Goal: Find contact information: Find contact information

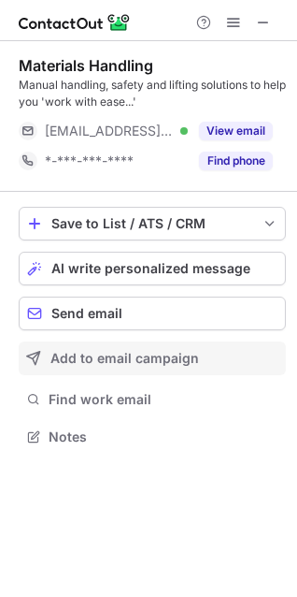
scroll to position [424, 297]
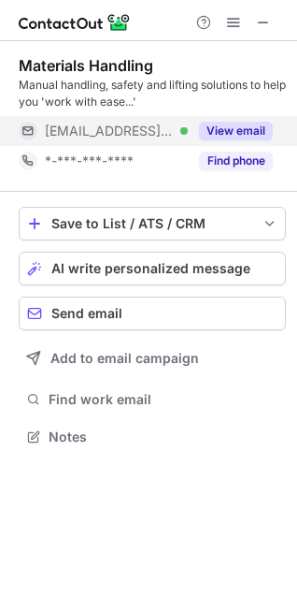
click at [244, 128] on button "View email" at bounding box center [236, 131] width 74 height 19
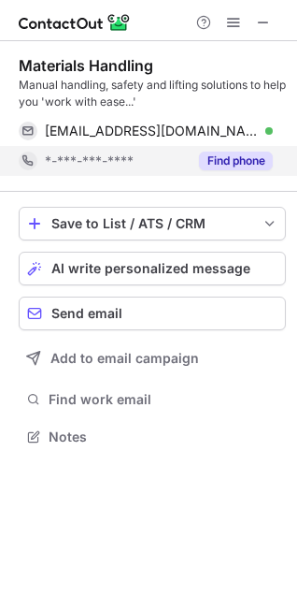
click at [242, 162] on button "Find phone" at bounding box center [236, 160] width 74 height 19
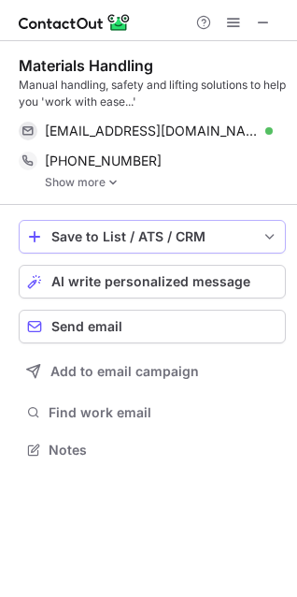
scroll to position [437, 297]
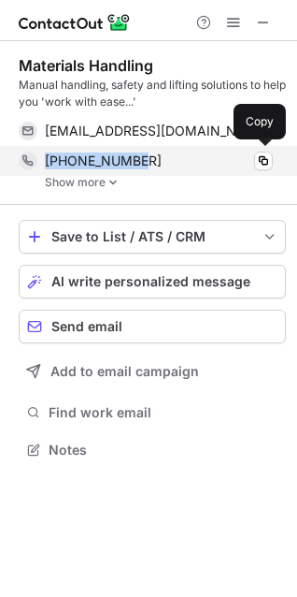
drag, startPoint x: 169, startPoint y: 158, endPoint x: 40, endPoint y: 158, distance: 129.0
click at [40, 158] on div "+61733769799 Copy" at bounding box center [146, 161] width 254 height 30
copy div "+61733769799"
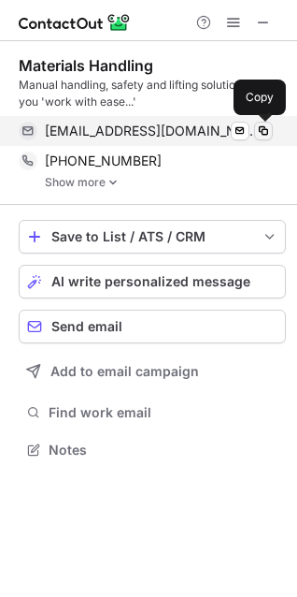
click at [262, 132] on span at bounding box center [263, 130] width 15 height 15
click at [265, 128] on span at bounding box center [263, 130] width 15 height 15
